Goal: Information Seeking & Learning: Learn about a topic

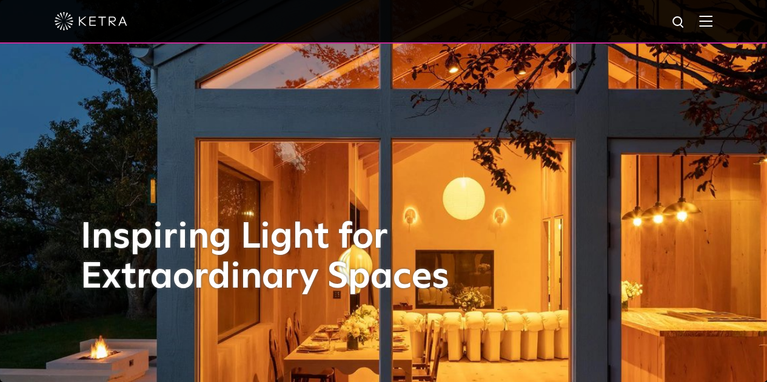
click at [712, 26] on img at bounding box center [705, 21] width 13 height 12
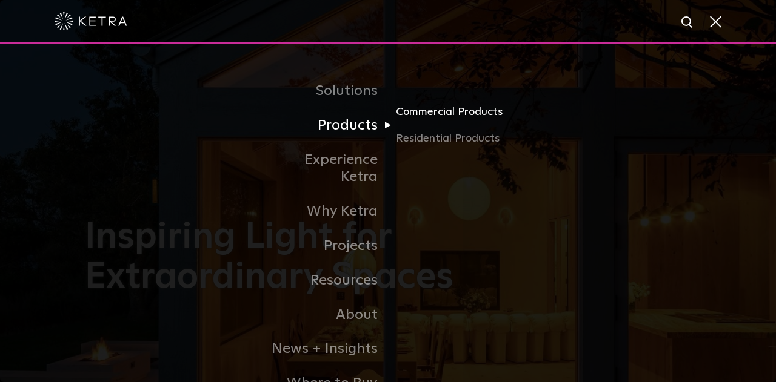
click at [441, 116] on link "Commercial Products" at bounding box center [454, 117] width 116 height 27
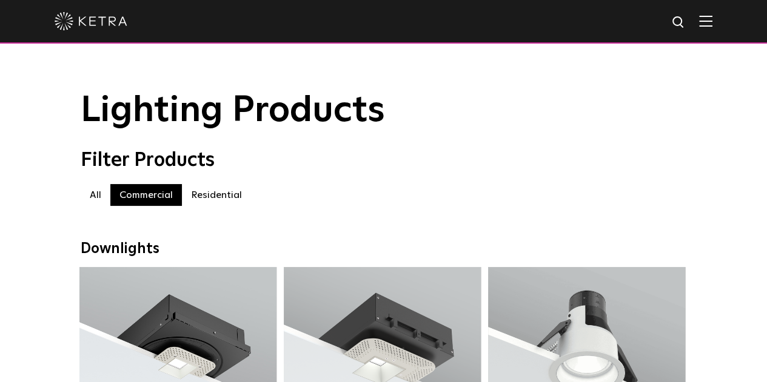
click at [712, 20] on img at bounding box center [705, 21] width 13 height 12
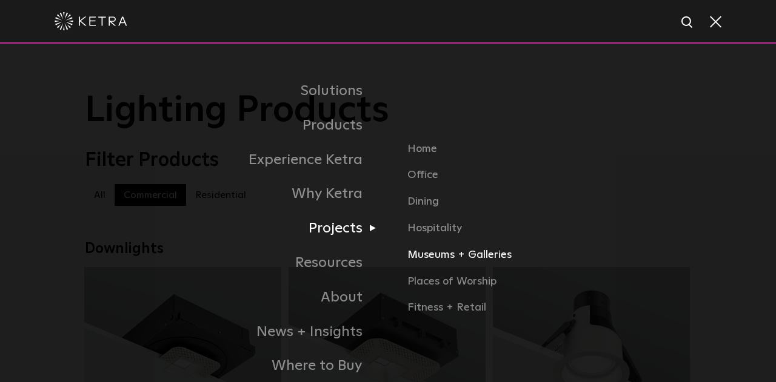
click at [462, 264] on link "Museums + Galleries" at bounding box center [549, 260] width 284 height 27
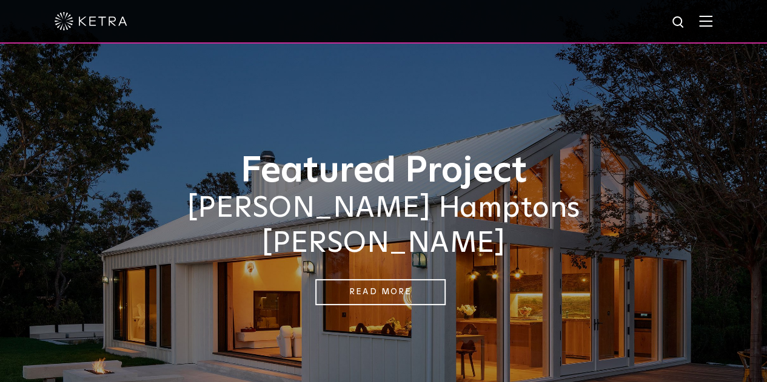
click at [722, 19] on div at bounding box center [383, 22] width 767 height 44
click at [712, 23] on img at bounding box center [705, 21] width 13 height 12
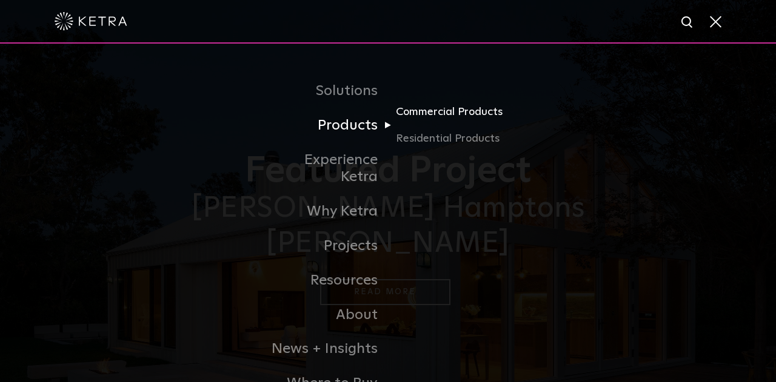
click at [459, 127] on link "Commercial Products" at bounding box center [454, 117] width 116 height 27
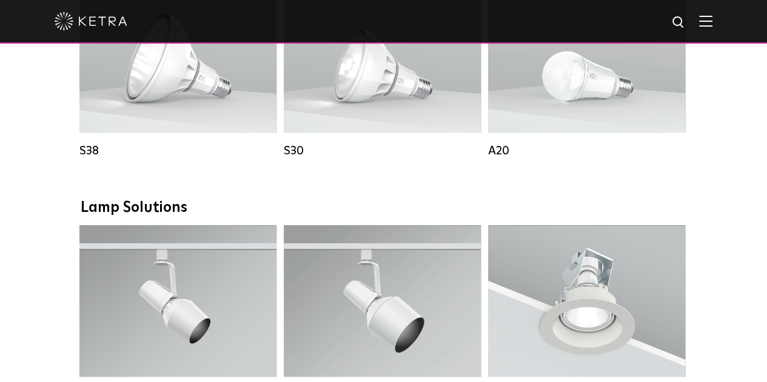
scroll to position [1212, 0]
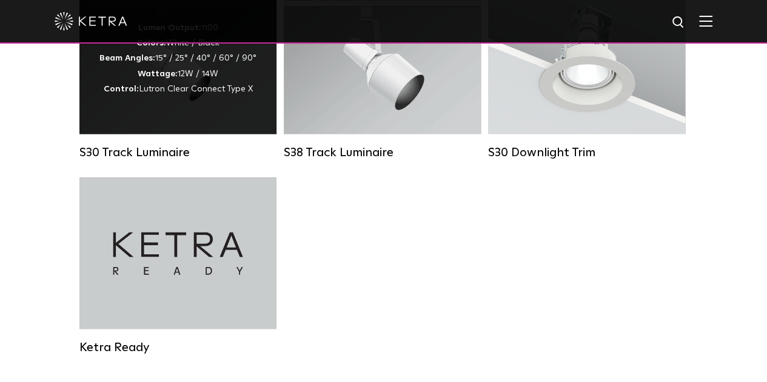
click at [175, 78] on strong "Wattage:" at bounding box center [158, 74] width 40 height 8
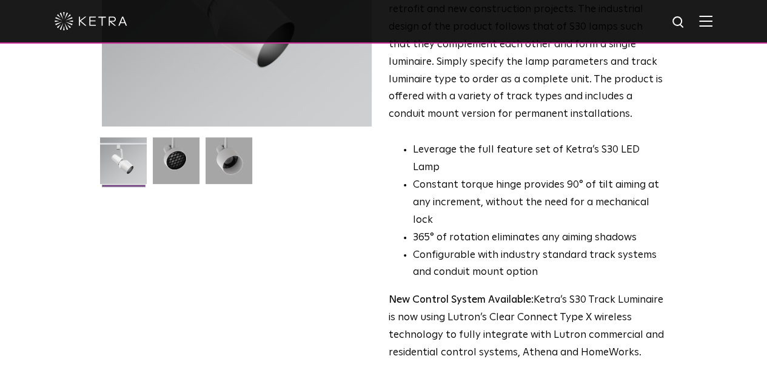
scroll to position [303, 0]
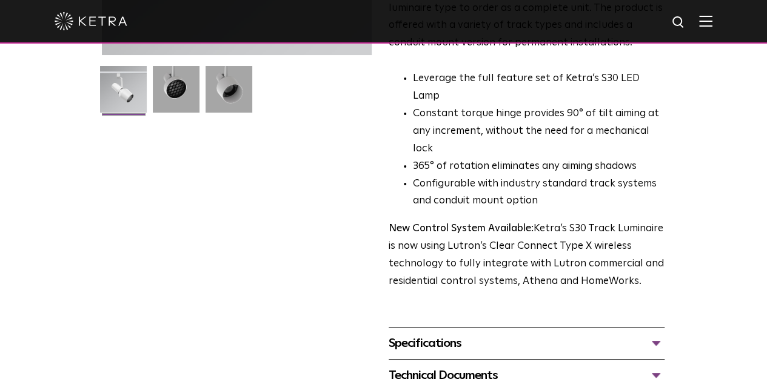
click at [448, 334] on div "Specifications" at bounding box center [527, 343] width 276 height 19
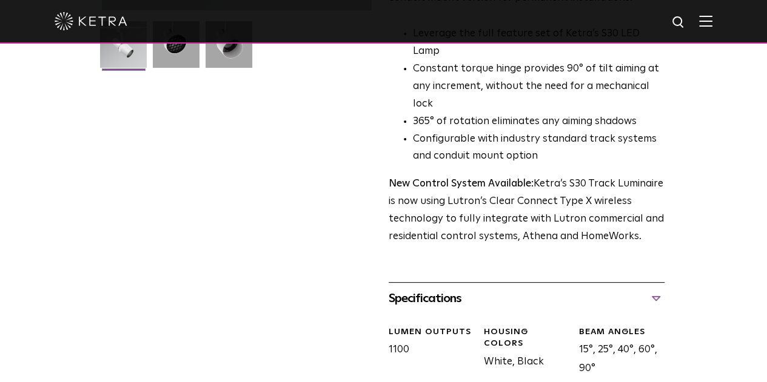
scroll to position [424, 0]
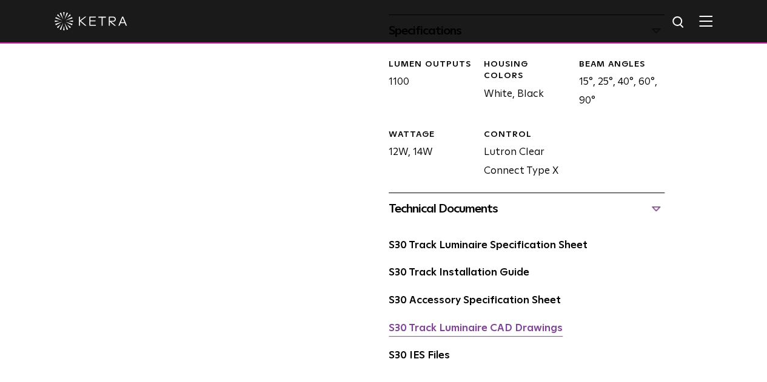
scroll to position [667, 0]
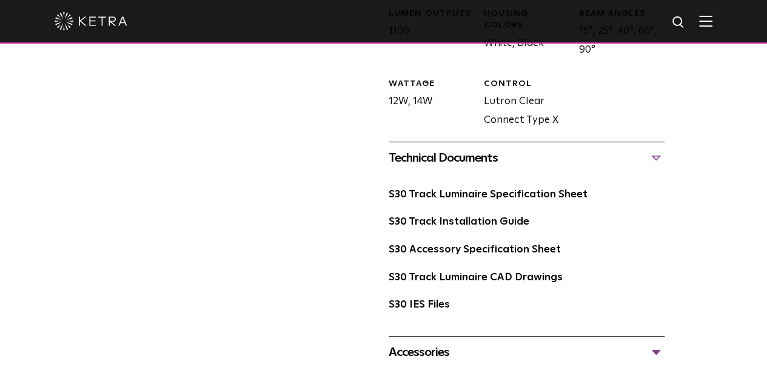
click at [522, 343] on div "Accessories" at bounding box center [527, 352] width 276 height 19
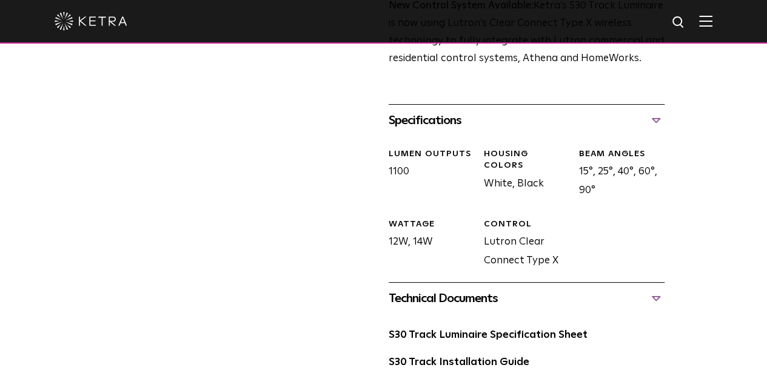
scroll to position [545, 0]
